Goal: Task Accomplishment & Management: Complete application form

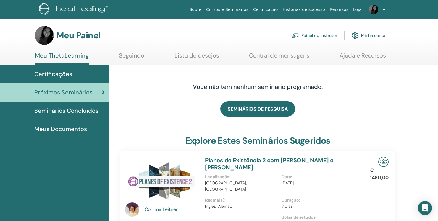
click at [318, 34] on font "Painel do instrutor" at bounding box center [319, 35] width 36 height 5
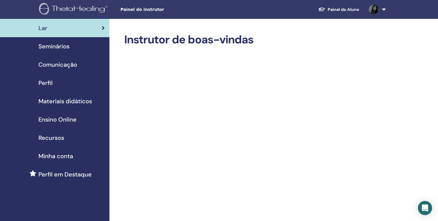
click at [61, 45] on font "Seminários" at bounding box center [53, 47] width 31 height 8
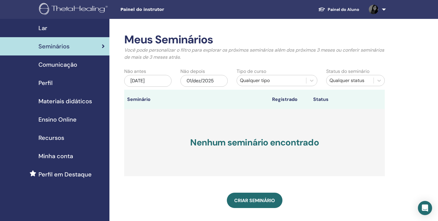
click at [144, 79] on font "[DATE]" at bounding box center [137, 81] width 14 height 6
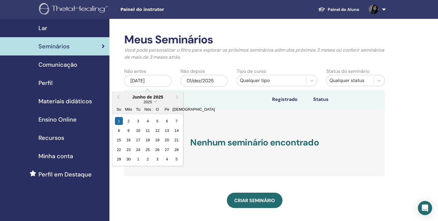
click at [64, 63] on font "Comunicação" at bounding box center [57, 65] width 39 height 8
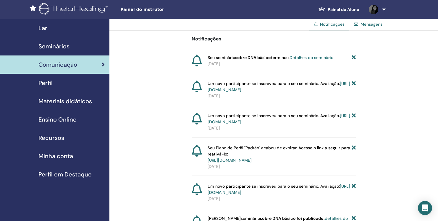
click at [61, 120] on font "Ensino Online" at bounding box center [57, 120] width 38 height 8
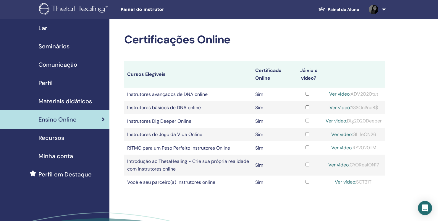
click at [62, 155] on font "Minha conta" at bounding box center [55, 156] width 35 height 8
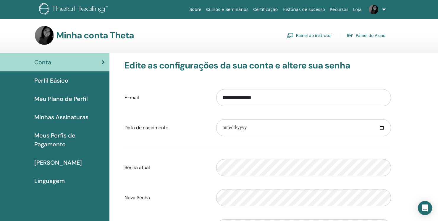
click at [325, 34] on font "Painel do instrutor" at bounding box center [314, 35] width 36 height 5
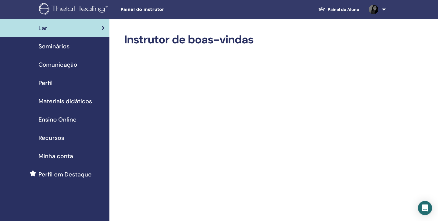
click at [45, 82] on font "Perfil" at bounding box center [45, 83] width 14 height 8
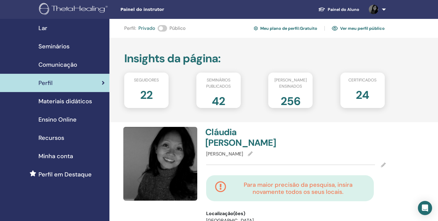
click at [43, 27] on font "Lar" at bounding box center [42, 28] width 9 height 8
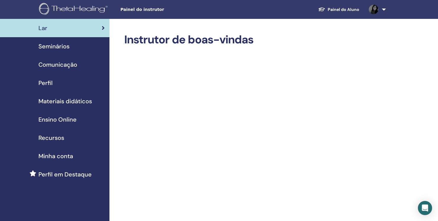
click at [65, 156] on font "Minha conta" at bounding box center [55, 156] width 35 height 8
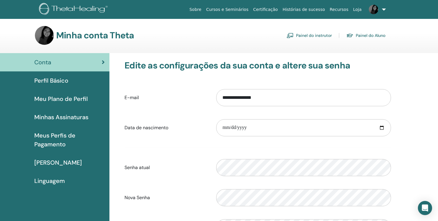
click at [48, 79] on font "Perfil Básico" at bounding box center [51, 81] width 34 height 8
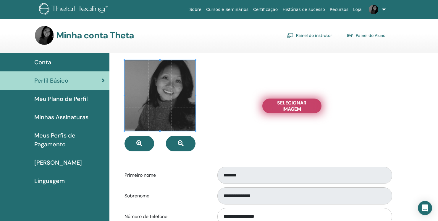
click at [301, 107] on font "Selecionar imagem" at bounding box center [291, 106] width 29 height 12
click at [295, 107] on input "Selecionar imagem" at bounding box center [292, 106] width 8 height 4
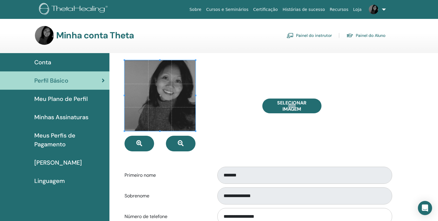
click at [72, 97] on font "Meu Plano de Perfil" at bounding box center [60, 99] width 53 height 8
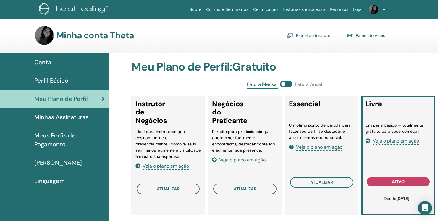
click at [317, 35] on font "Painel do instrutor" at bounding box center [314, 35] width 36 height 5
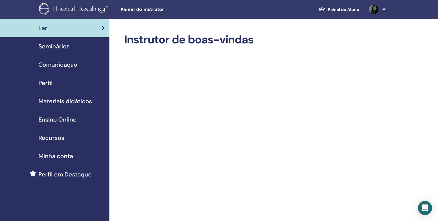
click at [59, 46] on font "Seminários" at bounding box center [53, 47] width 31 height 8
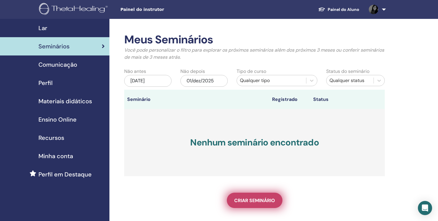
click at [260, 204] on font "Criar seminário" at bounding box center [254, 201] width 41 height 6
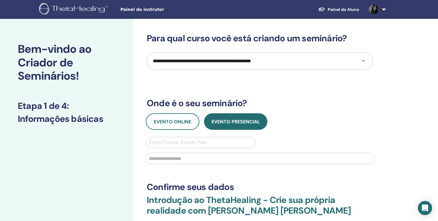
click at [362, 59] on select "**********" at bounding box center [260, 61] width 226 height 17
select select "*"
click at [179, 123] on font "Evento online" at bounding box center [173, 122] width 38 height 6
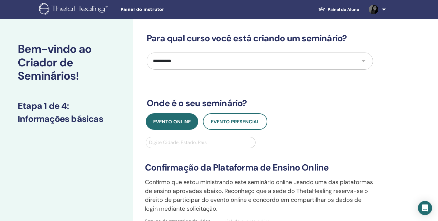
click at [185, 142] on div at bounding box center [200, 143] width 103 height 8
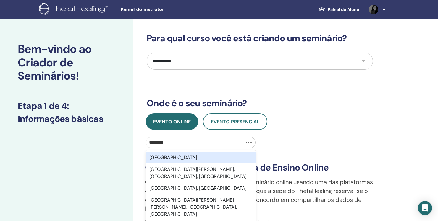
type input "*********"
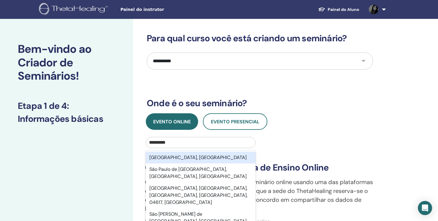
click at [207, 156] on div "São Paulo, BRA" at bounding box center [201, 158] width 110 height 12
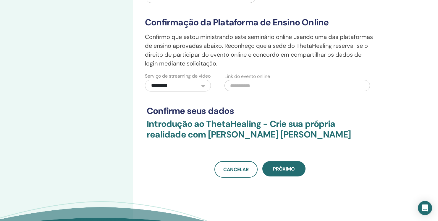
scroll to position [145, 0]
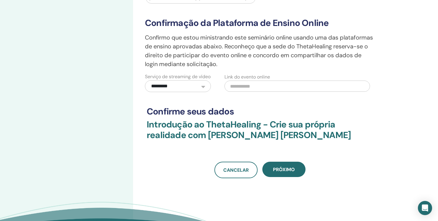
click at [203, 92] on select "**********" at bounding box center [178, 86] width 66 height 12
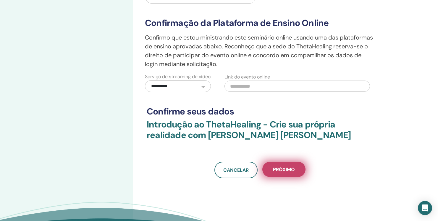
click at [286, 173] on font "Próximo" at bounding box center [284, 170] width 22 height 6
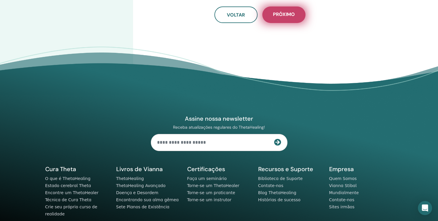
click at [289, 15] on font "Próximo" at bounding box center [284, 14] width 22 height 6
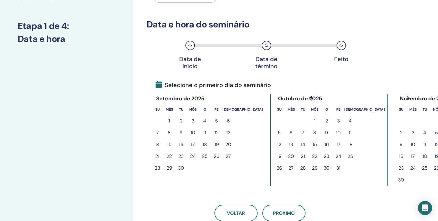
scroll to position [67, 0]
click at [337, 121] on font "3" at bounding box center [338, 121] width 3 height 6
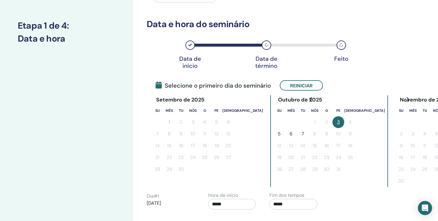
click at [277, 133] on font "5" at bounding box center [278, 134] width 3 height 6
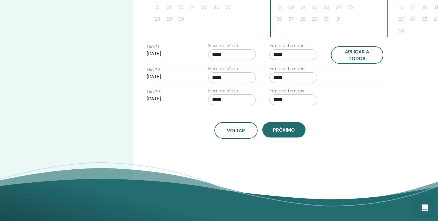
scroll to position [217, 0]
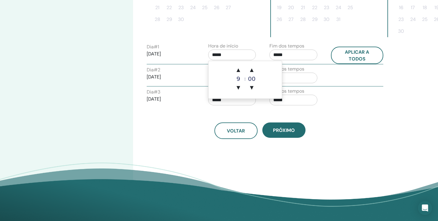
click at [227, 55] on input "*****" at bounding box center [232, 55] width 48 height 11
click at [238, 70] on font "▲" at bounding box center [238, 70] width 4 height 6
click at [238, 87] on font "▼" at bounding box center [238, 88] width 4 height 6
type input "*****"
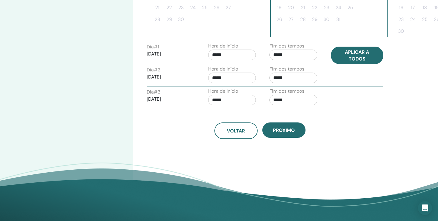
click at [353, 54] on font "Aplicar a todos" at bounding box center [356, 55] width 24 height 13
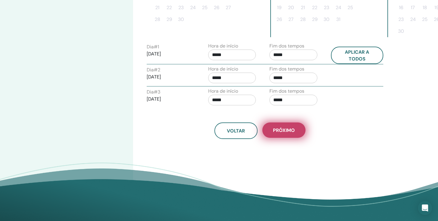
click at [293, 128] on font "Próximo" at bounding box center [284, 130] width 22 height 6
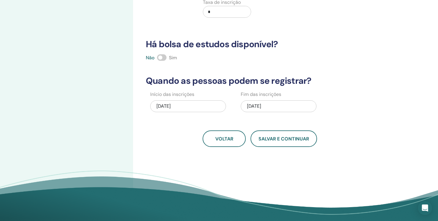
scroll to position [123, 0]
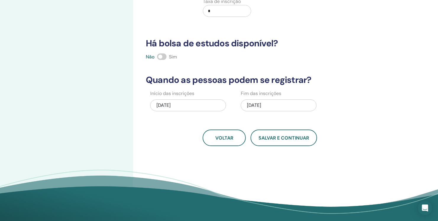
click at [184, 106] on div "01/09/2025" at bounding box center [188, 106] width 76 height 12
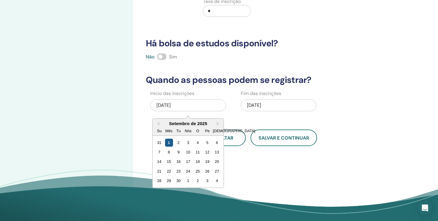
click at [167, 142] on div "1" at bounding box center [169, 143] width 8 height 8
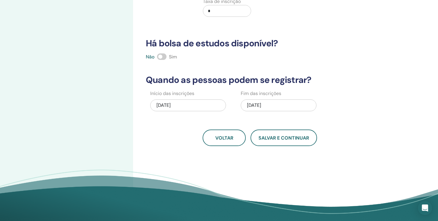
click at [285, 103] on div "10/05/2025" at bounding box center [278, 106] width 76 height 12
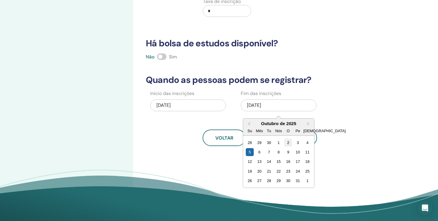
click at [289, 142] on font "2" at bounding box center [288, 143] width 2 height 4
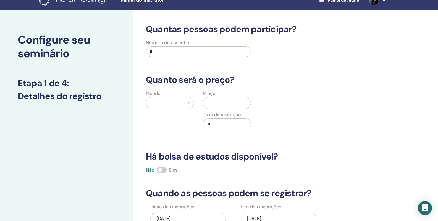
scroll to position [0, 0]
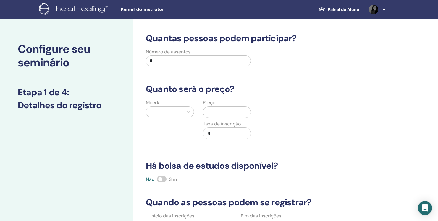
drag, startPoint x: 154, startPoint y: 60, endPoint x: 138, endPoint y: 61, distance: 15.7
click at [138, 61] on div "Número de assentos *" at bounding box center [255, 58] width 235 height 21
type input "**"
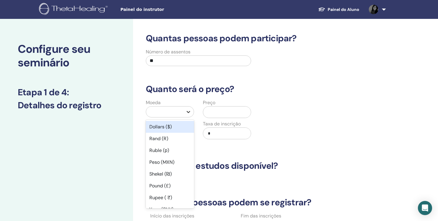
click at [183, 111] on div at bounding box center [188, 112] width 11 height 11
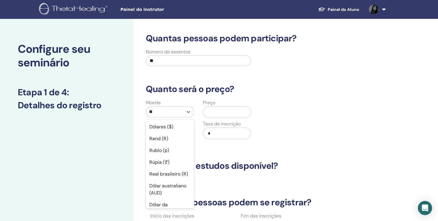
type input "***"
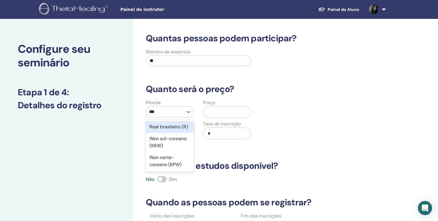
click at [175, 126] on font "Real brasileiro (R)" at bounding box center [168, 127] width 39 height 6
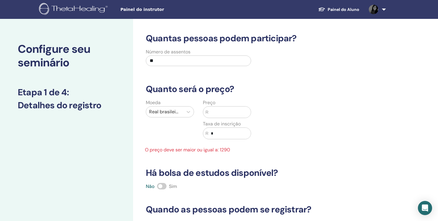
click at [214, 114] on input "text" at bounding box center [229, 112] width 42 height 11
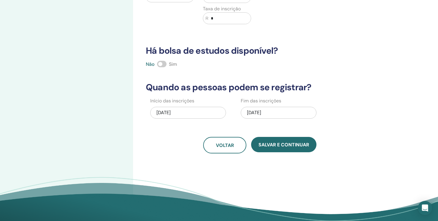
scroll to position [112, 0]
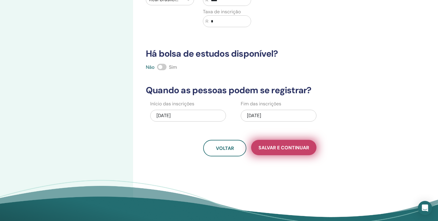
type input "****"
click at [297, 147] on font "Salvar e continuar" at bounding box center [283, 148] width 51 height 6
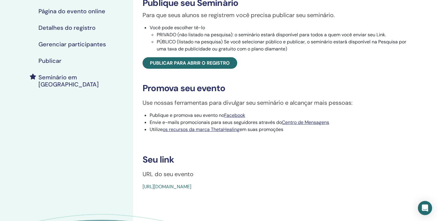
scroll to position [99, 0]
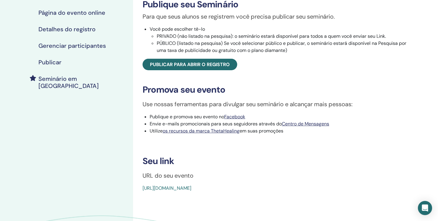
drag, startPoint x: 282, startPoint y: 194, endPoint x: 134, endPoint y: 194, distance: 147.4
click at [134, 194] on div "DNA básico Tipo de evento On-line Status do evento Não publicado Inscrições 0/1…" at bounding box center [279, 97] width 292 height 355
copy font "[URL][DOMAIN_NAME]"
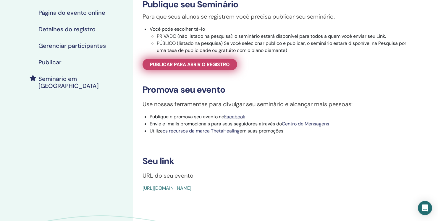
click at [204, 64] on font "Publicar para abrir o registro" at bounding box center [190, 64] width 80 height 6
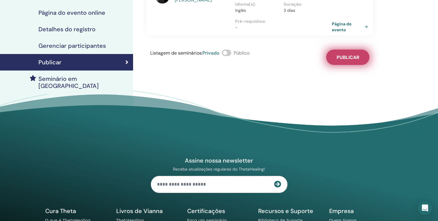
click at [348, 57] on font "Publicar" at bounding box center [347, 57] width 23 height 6
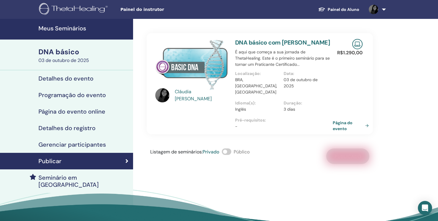
click at [365, 126] on link "Página do evento" at bounding box center [351, 126] width 38 height 12
